Goal: Transaction & Acquisition: Purchase product/service

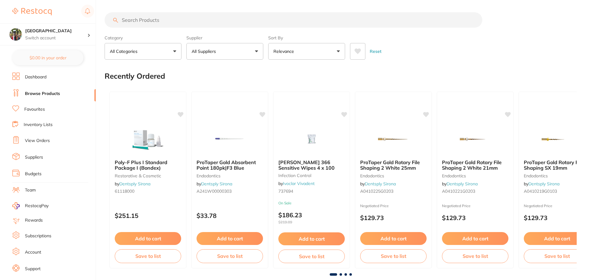
click at [152, 21] on input "search" at bounding box center [293, 19] width 377 height 15
type input "microbrush"
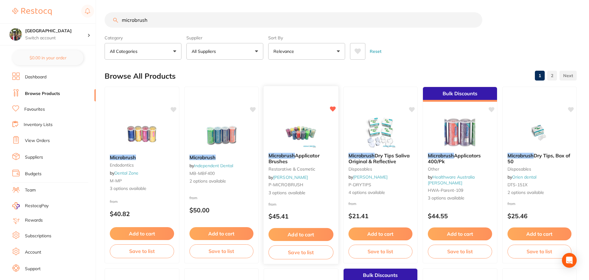
click at [292, 153] on em "Microbrush" at bounding box center [281, 155] width 26 height 6
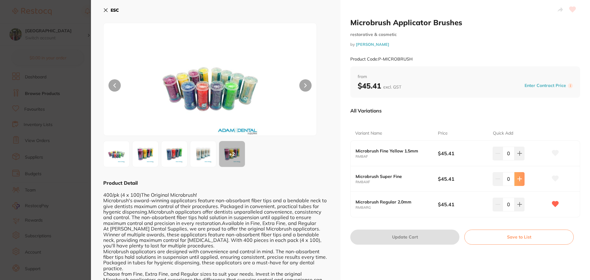
click at [522, 160] on button at bounding box center [520, 154] width 10 height 14
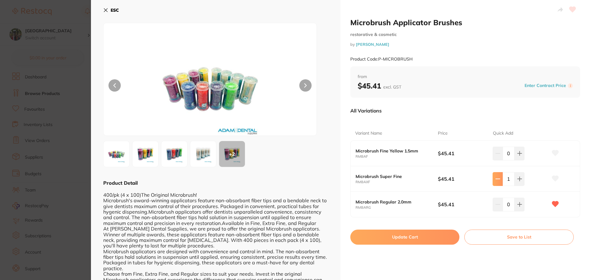
click at [496, 156] on icon at bounding box center [498, 153] width 5 height 5
type input "0"
click at [105, 9] on icon at bounding box center [105, 10] width 5 height 5
